Goal: Find specific page/section: Find specific page/section

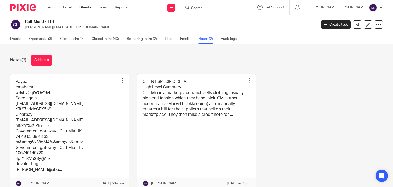
click at [218, 8] on input "Search" at bounding box center [214, 8] width 46 height 5
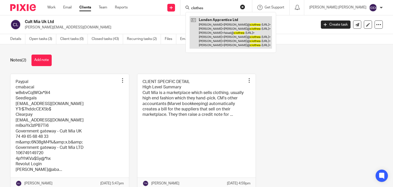
type input "clothes"
click at [246, 31] on link at bounding box center [231, 32] width 82 height 33
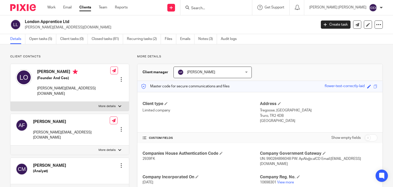
click at [279, 23] on div "London Apprentice Ltd [PERSON_NAME][EMAIL_ADDRESS][DOMAIN_NAME]" at bounding box center [169, 24] width 288 height 11
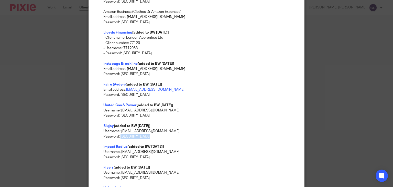
scroll to position [461, 0]
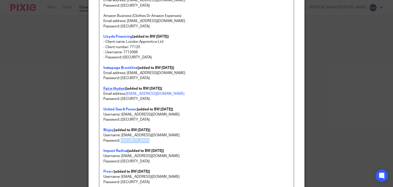
click at [110, 88] on strong "Faire (Ayden)" at bounding box center [114, 89] width 22 height 4
click at [116, 88] on strong "Faire (Ayden)" at bounding box center [114, 89] width 22 height 4
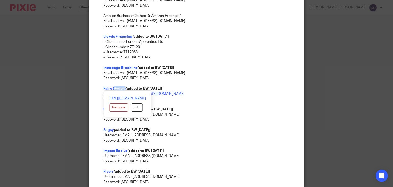
click at [121, 97] on link "https://www.faire.com/en-gb/" at bounding box center [127, 98] width 37 height 5
click at [221, 102] on p at bounding box center [196, 104] width 187 height 5
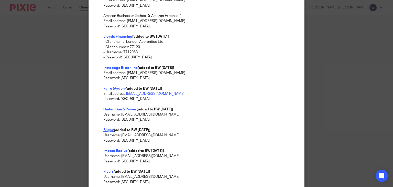
click at [105, 130] on strong "Blujay" at bounding box center [108, 130] width 10 height 4
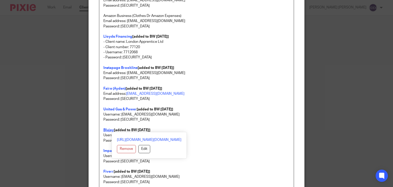
click at [105, 130] on strong "Blujay" at bounding box center [108, 130] width 10 height 4
click at [119, 141] on link "https://ocado.messagebroker-web.blujaysolutions.net/ui/main.jsp" at bounding box center [149, 139] width 64 height 5
